Goal: Information Seeking & Learning: Stay updated

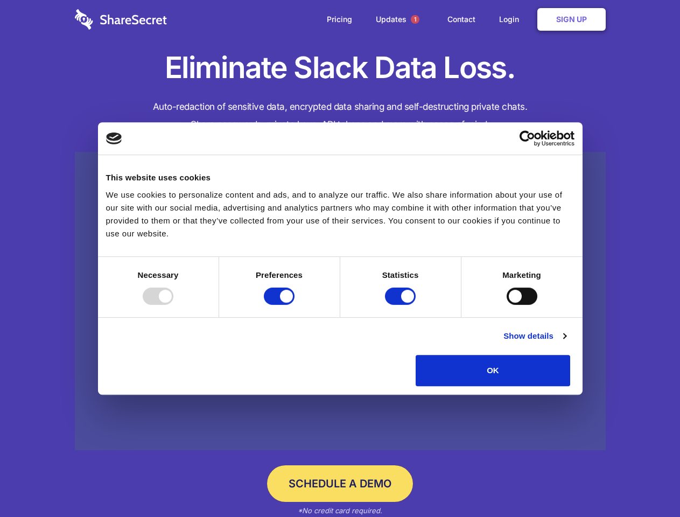
click at [173, 305] on div at bounding box center [158, 295] width 31 height 17
click at [294, 305] on input "Preferences" at bounding box center [279, 295] width 31 height 17
checkbox input "false"
click at [402, 305] on input "Statistics" at bounding box center [400, 295] width 31 height 17
checkbox input "false"
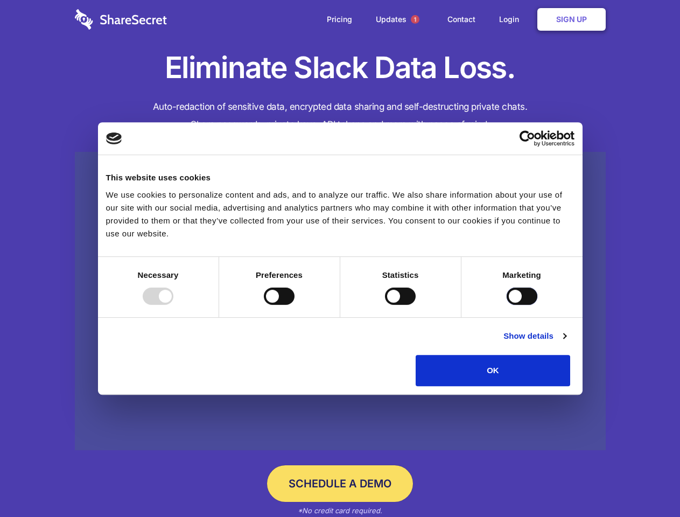
click at [507, 305] on input "Marketing" at bounding box center [522, 295] width 31 height 17
checkbox input "true"
click at [566, 342] on link "Show details" at bounding box center [534, 335] width 62 height 13
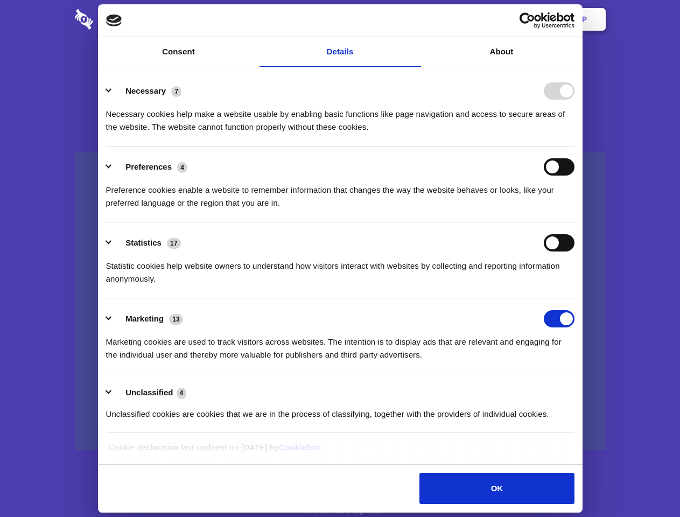
click at [579, 390] on ul "Necessary 7 Necessary cookies help make a website usable by enabling basic func…" at bounding box center [340, 252] width 479 height 363
click at [414, 19] on span "1" at bounding box center [415, 19] width 9 height 9
